Goal: Information Seeking & Learning: Learn about a topic

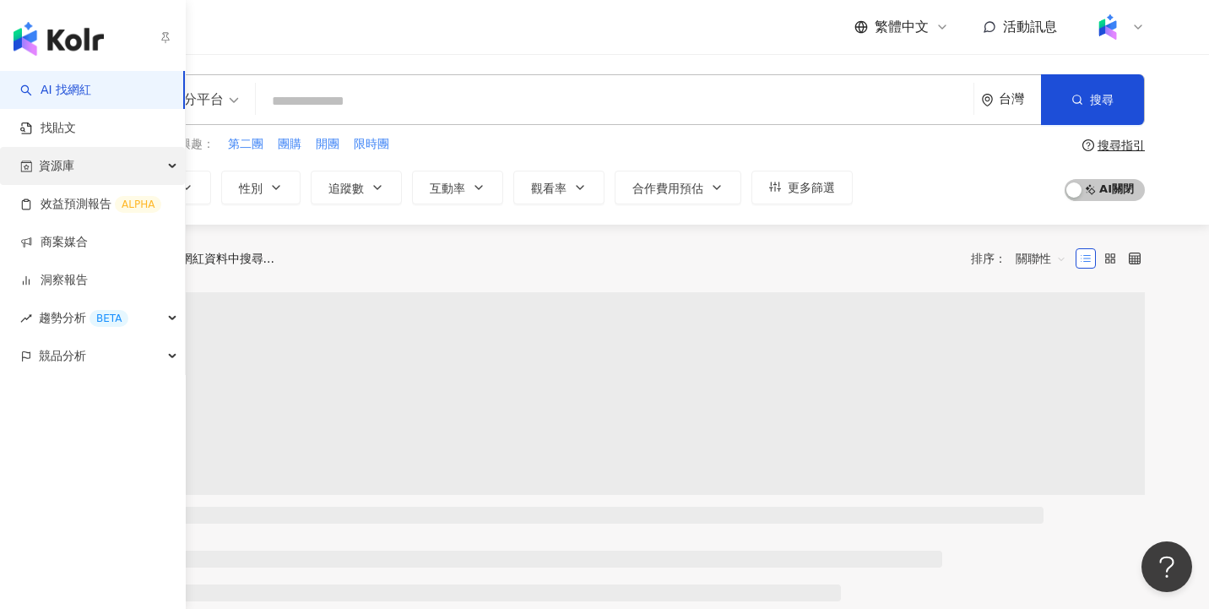
click at [79, 168] on div "資源庫" at bounding box center [92, 166] width 185 height 38
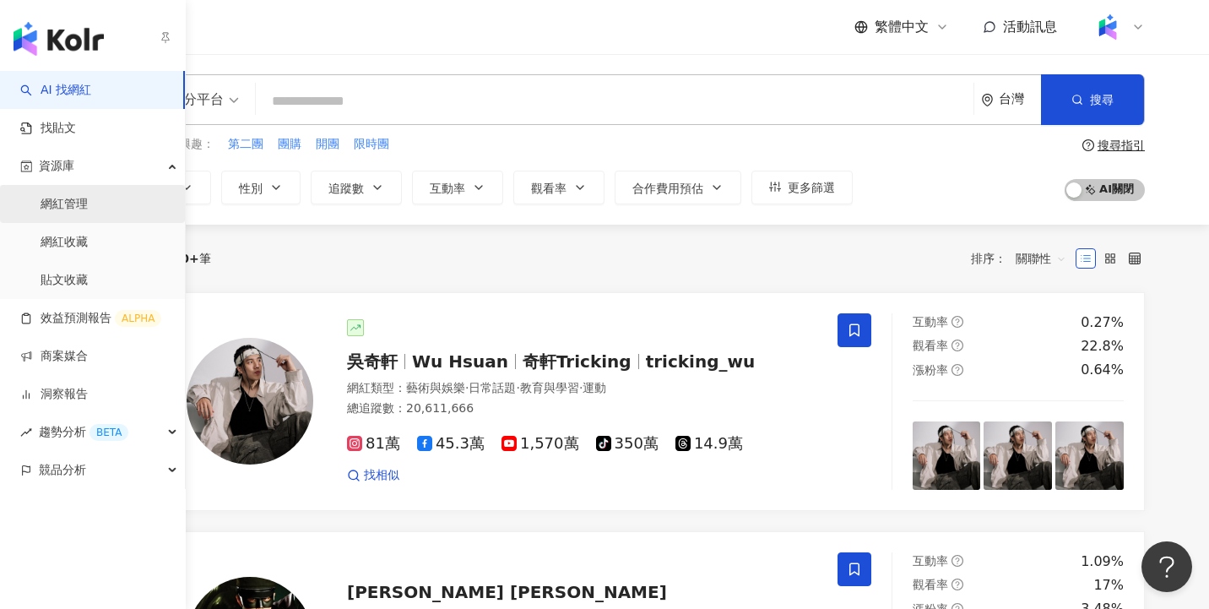
click at [82, 207] on link "網紅管理" at bounding box center [64, 204] width 47 height 17
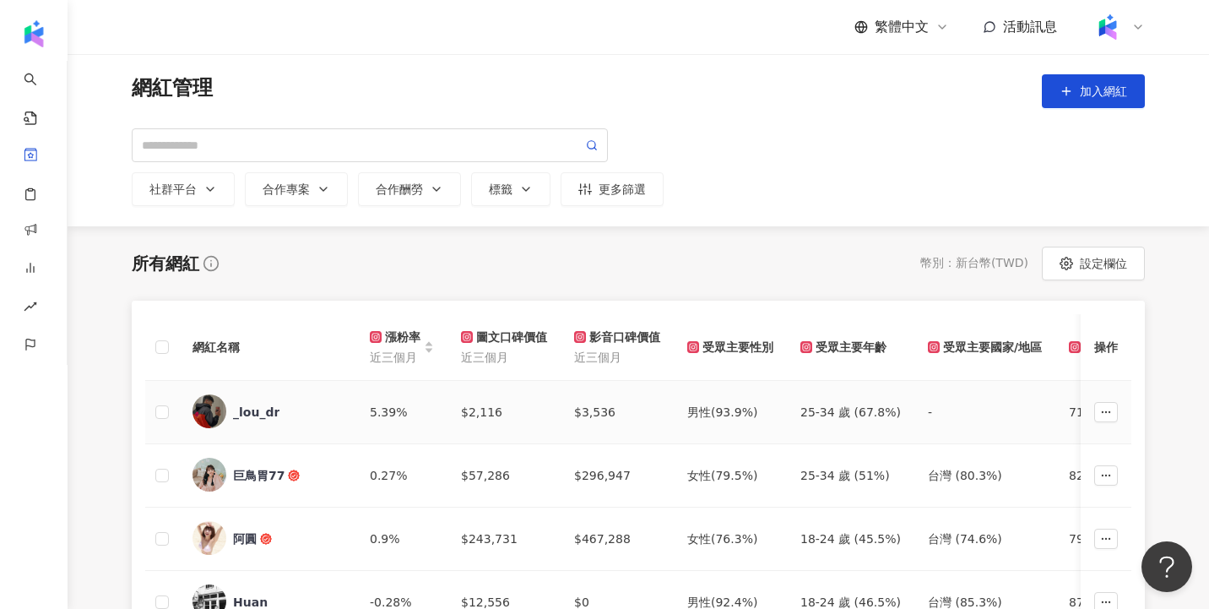
click at [258, 412] on div "_lou_dr" at bounding box center [256, 412] width 46 height 17
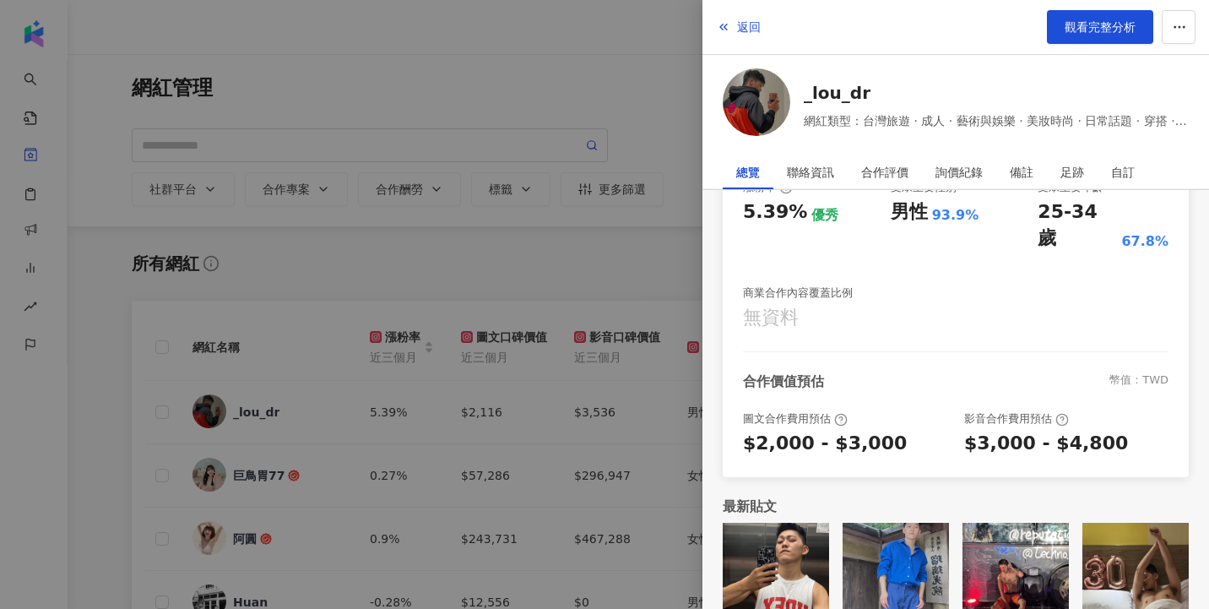
click at [826, 431] on div "$2,000 - $3,000" at bounding box center [825, 444] width 164 height 26
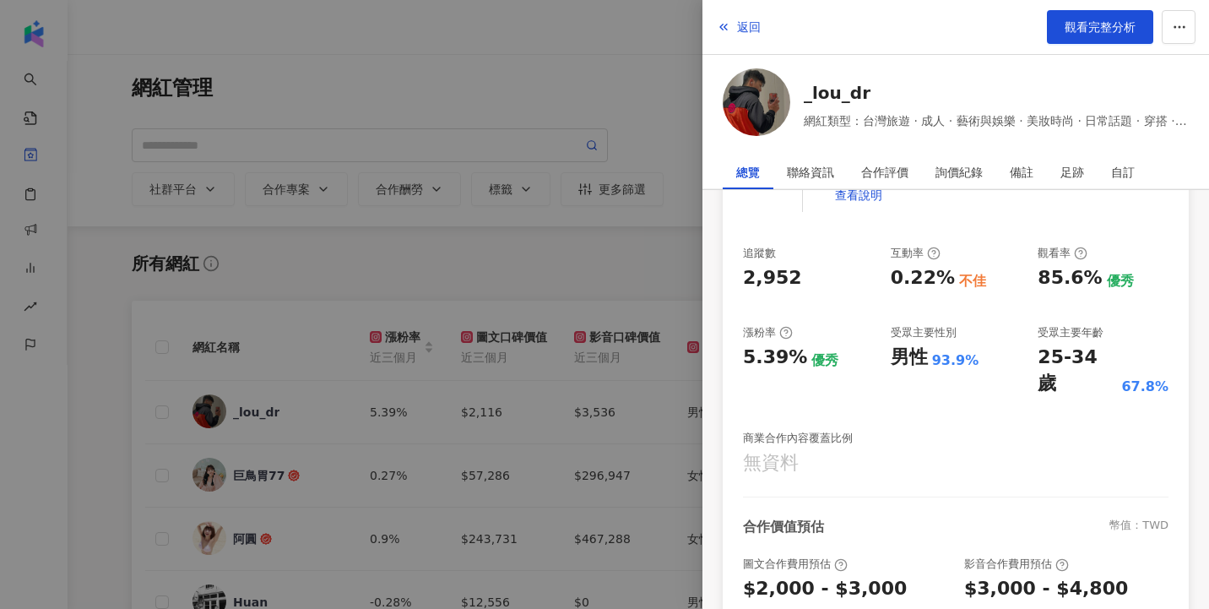
scroll to position [362, 0]
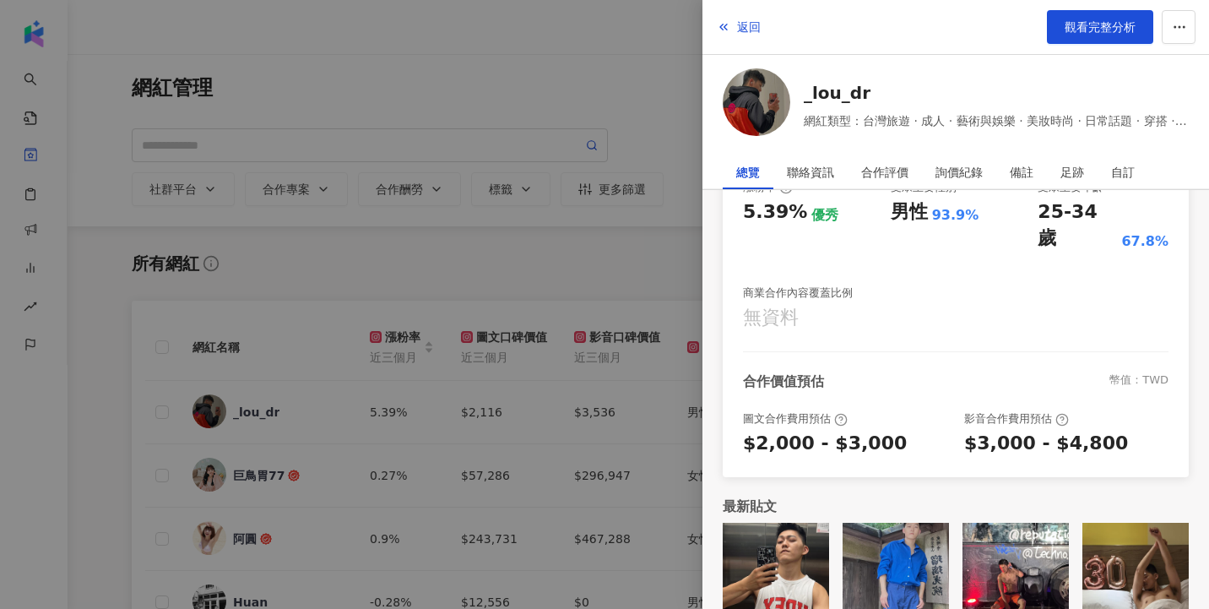
click at [448, 303] on div at bounding box center [604, 304] width 1209 height 609
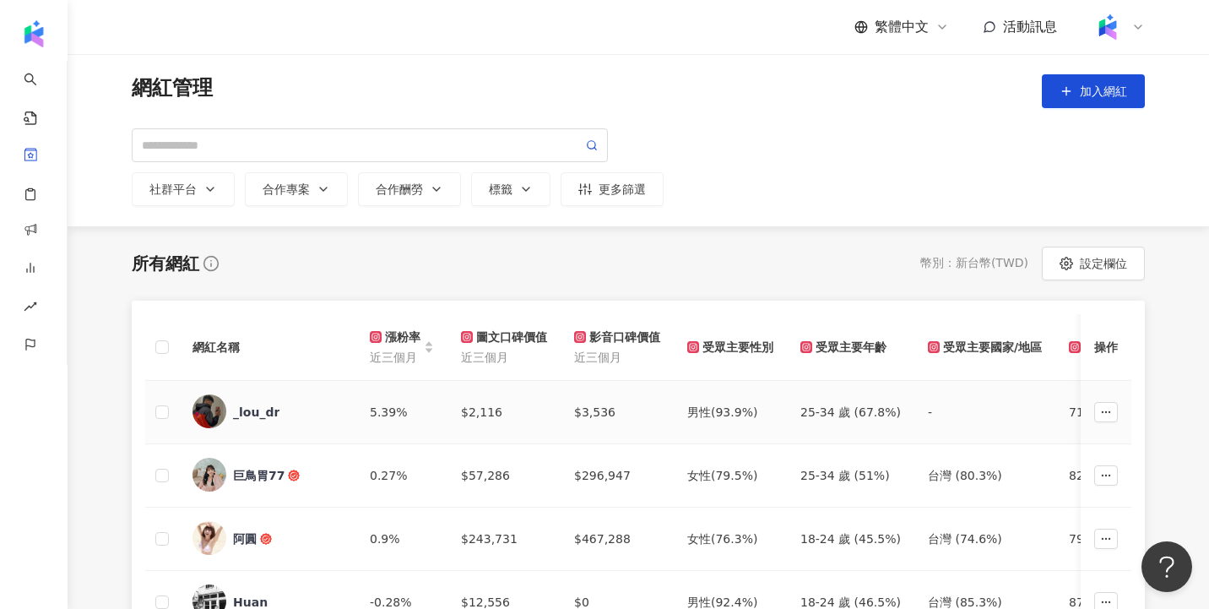
click at [254, 412] on div "_lou_dr" at bounding box center [256, 412] width 46 height 17
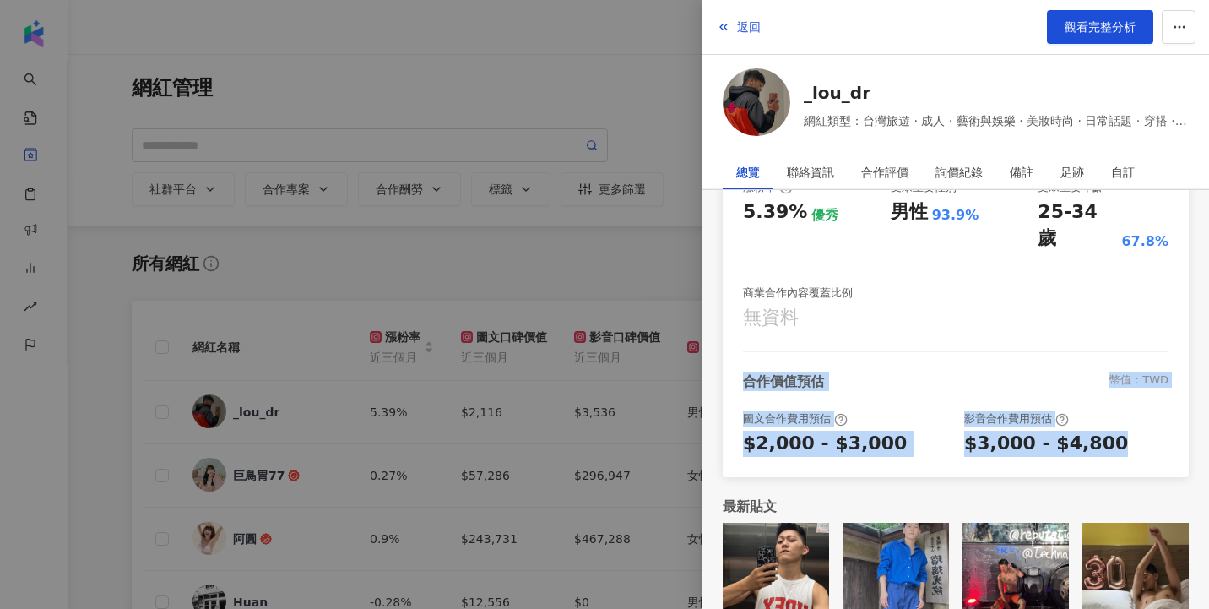
drag, startPoint x: 743, startPoint y: 339, endPoint x: 1113, endPoint y: 431, distance: 381.1
click at [1113, 431] on div "鹿昱 L | _lou_i_i https://www.instagram.com/_lou_i_i/ 75 K-Score : 一般 近期一到三個月發文頻率…" at bounding box center [956, 188] width 466 height 577
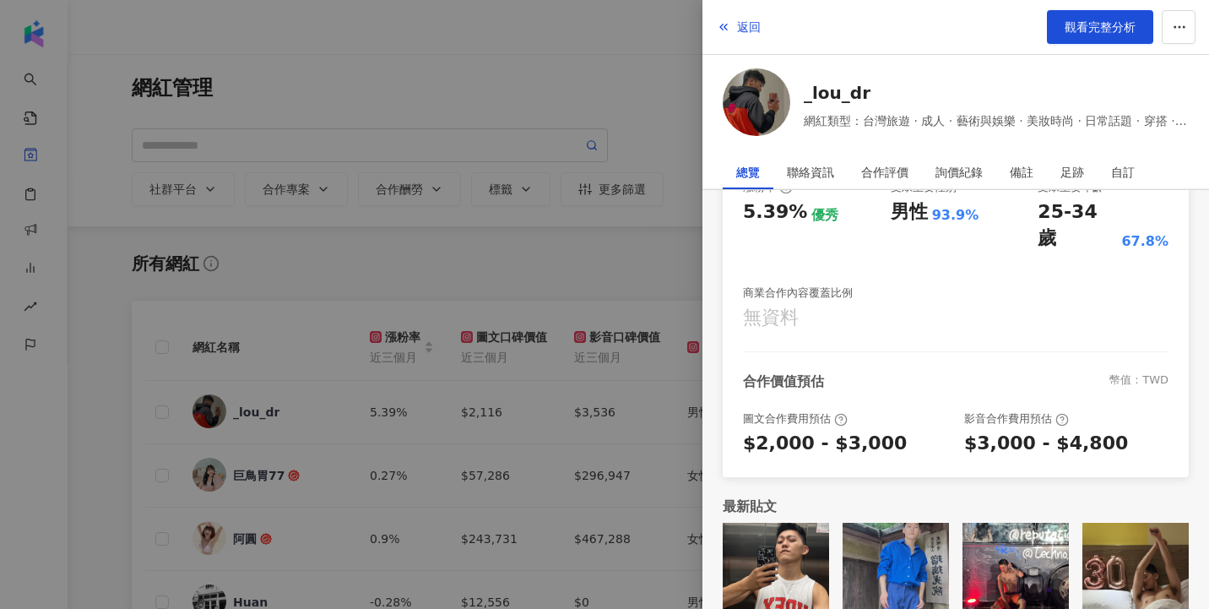
click at [915, 372] on div "合作價值預估 幣值：TWD 圖文合作費用預估 $2,000 - $3,000 影音合作費用預估 $3,000 - $4,800" at bounding box center [956, 414] width 426 height 84
click at [657, 184] on div at bounding box center [604, 304] width 1209 height 609
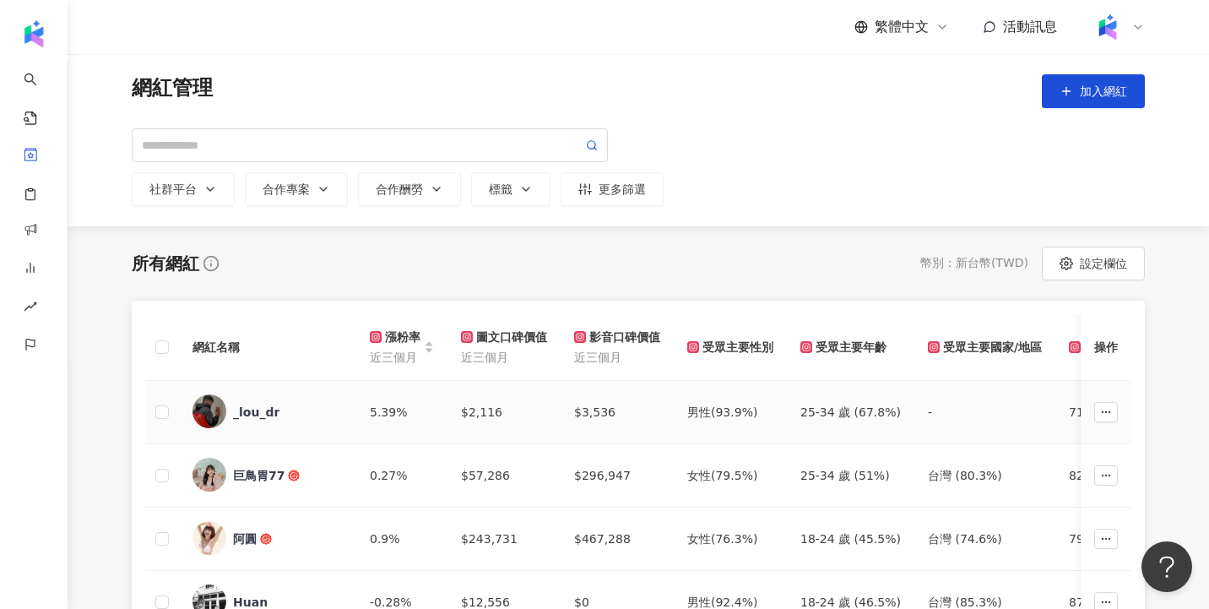
click at [306, 416] on span "_lou_dr" at bounding box center [288, 412] width 110 height 17
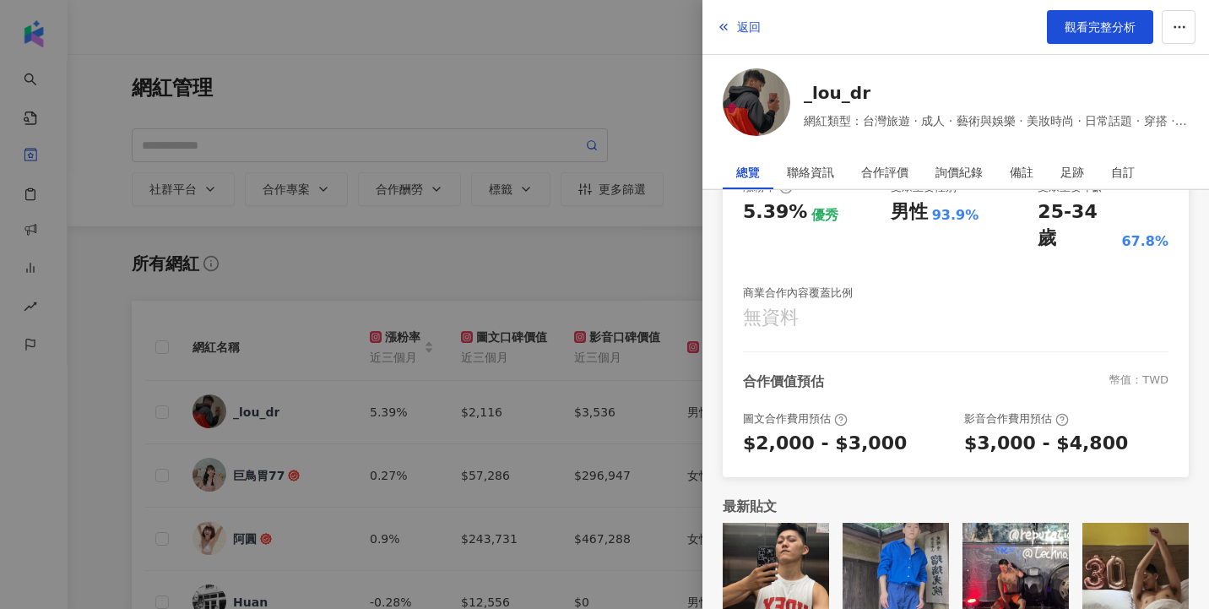
click at [604, 424] on div at bounding box center [604, 304] width 1209 height 609
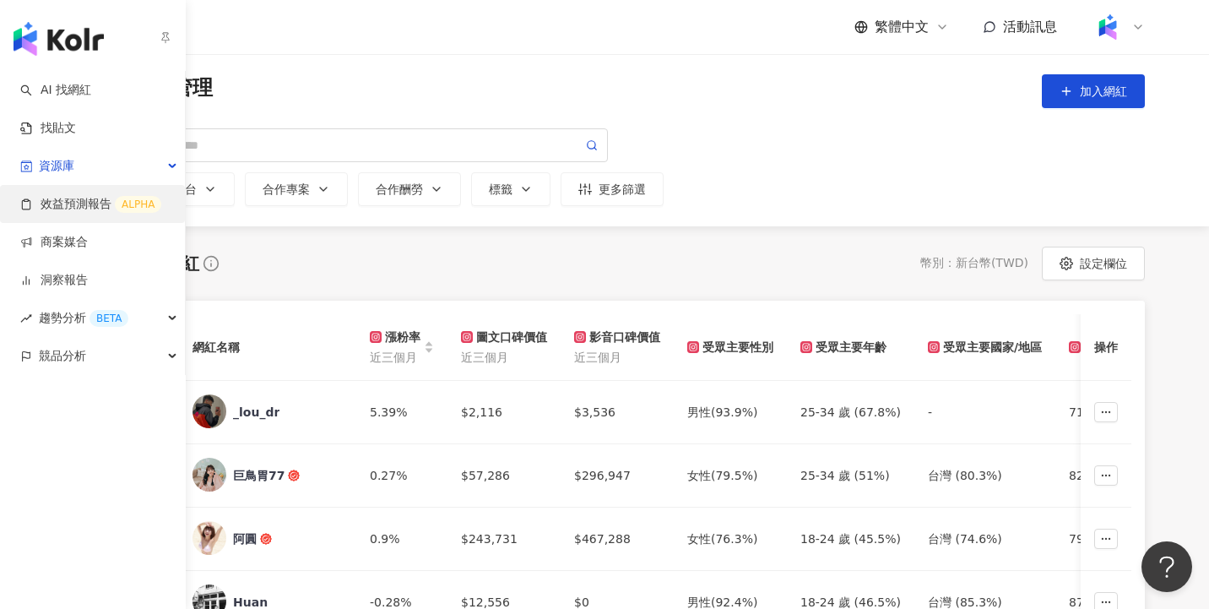
click at [74, 208] on link "效益預測報告 ALPHA" at bounding box center [90, 204] width 141 height 17
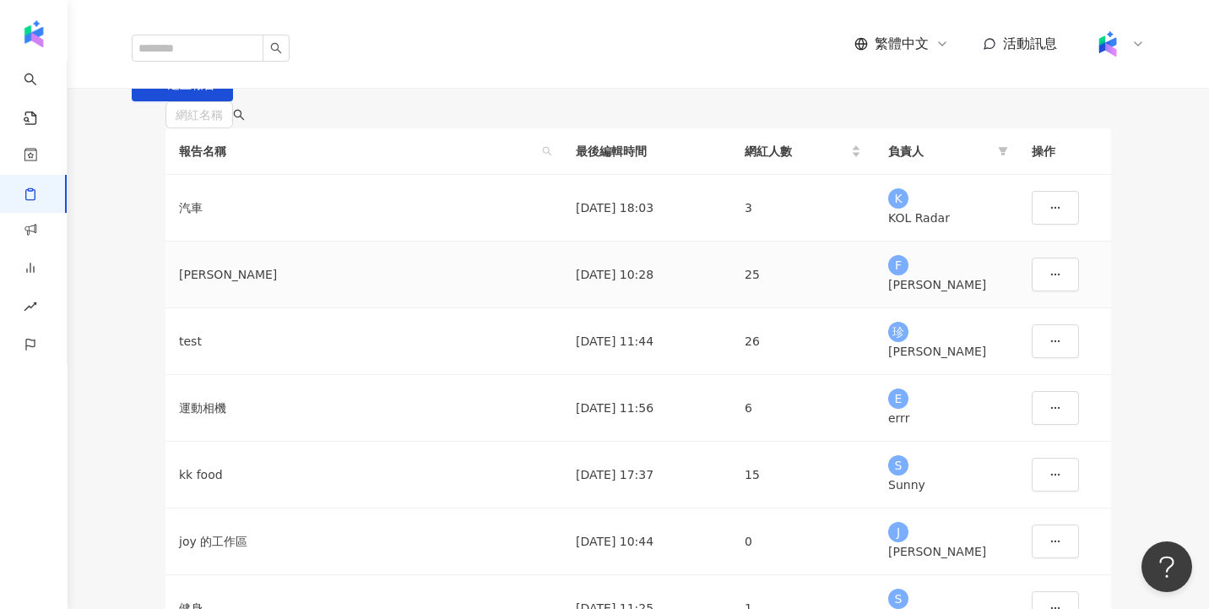
scroll to position [8, 0]
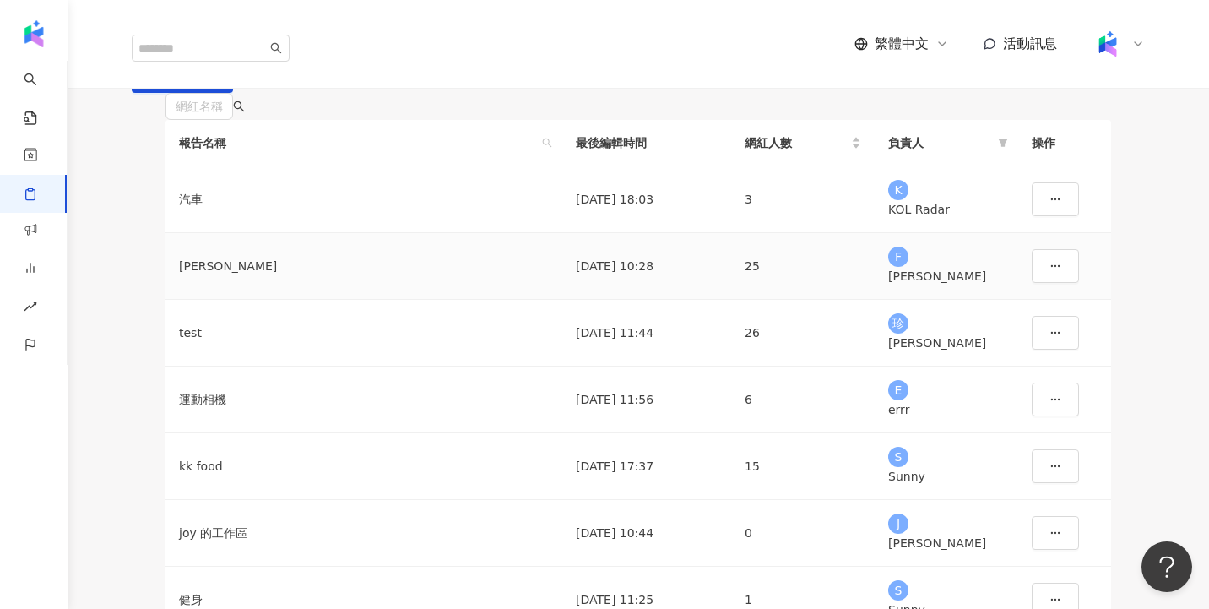
click at [684, 300] on td "2025/7/23 10:28" at bounding box center [646, 266] width 169 height 67
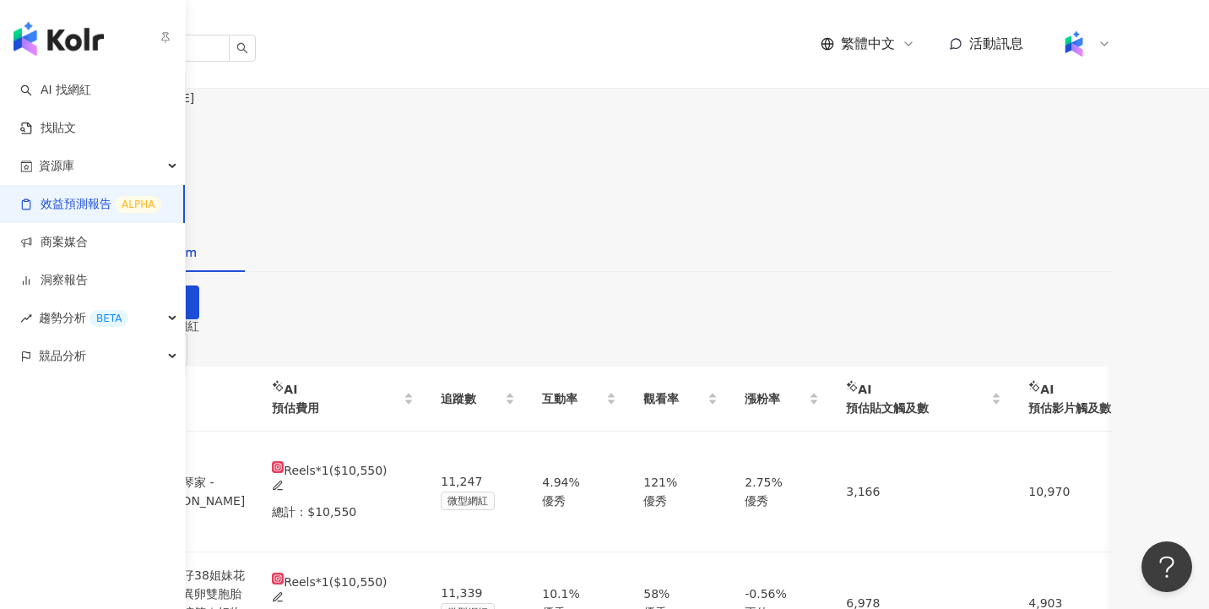
click at [102, 209] on link "效益預測報告 ALPHA" at bounding box center [90, 204] width 141 height 17
